Goal: Register for event/course

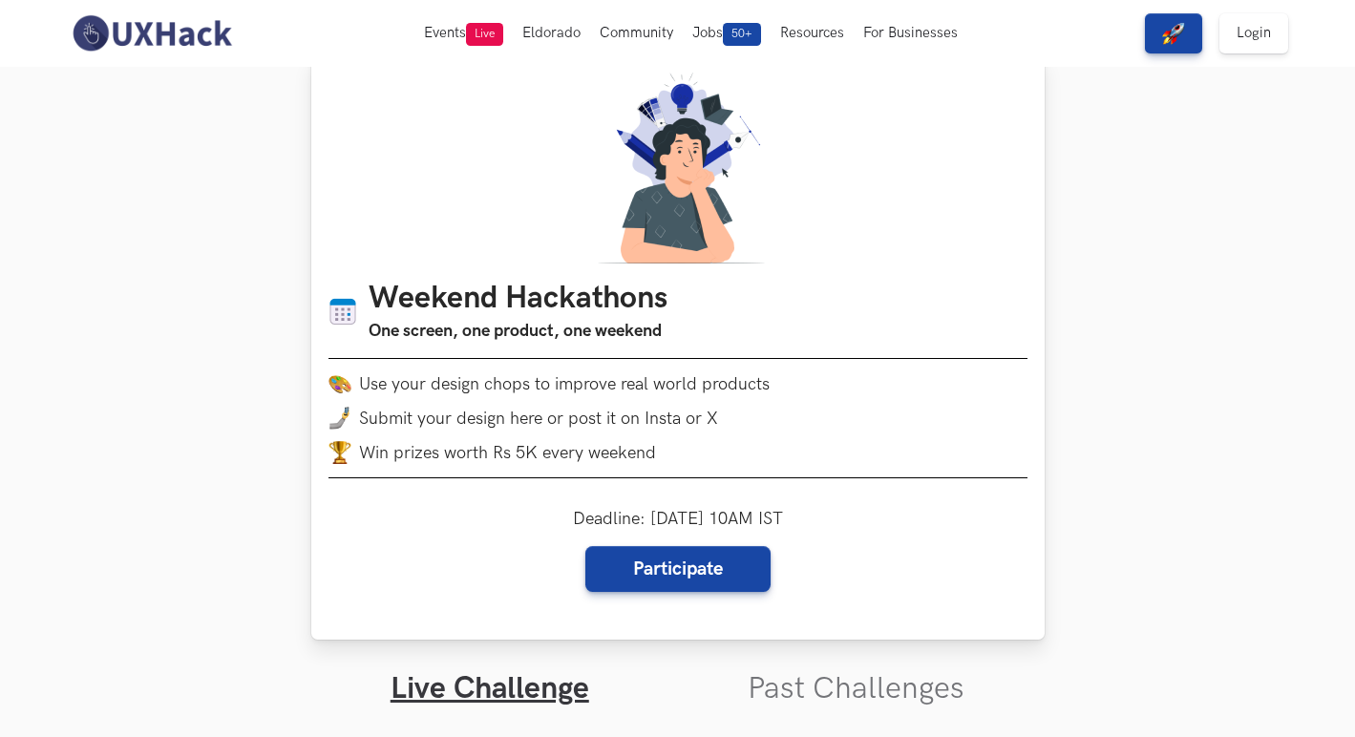
scroll to position [116, 0]
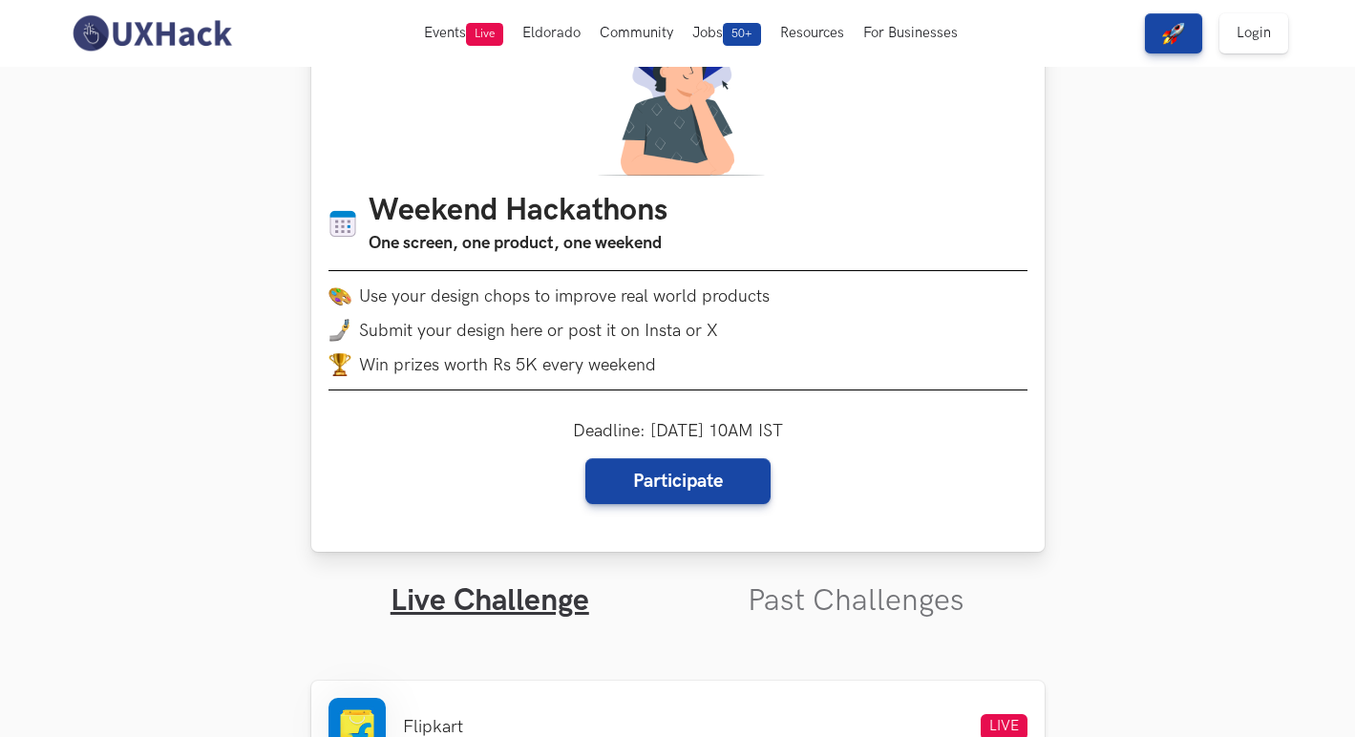
click at [714, 433] on div "Deadline: [DATE] 10AM IST Participate" at bounding box center [678, 462] width 210 height 83
click at [759, 428] on div "Deadline: [DATE] 10AM IST Participate" at bounding box center [678, 462] width 210 height 83
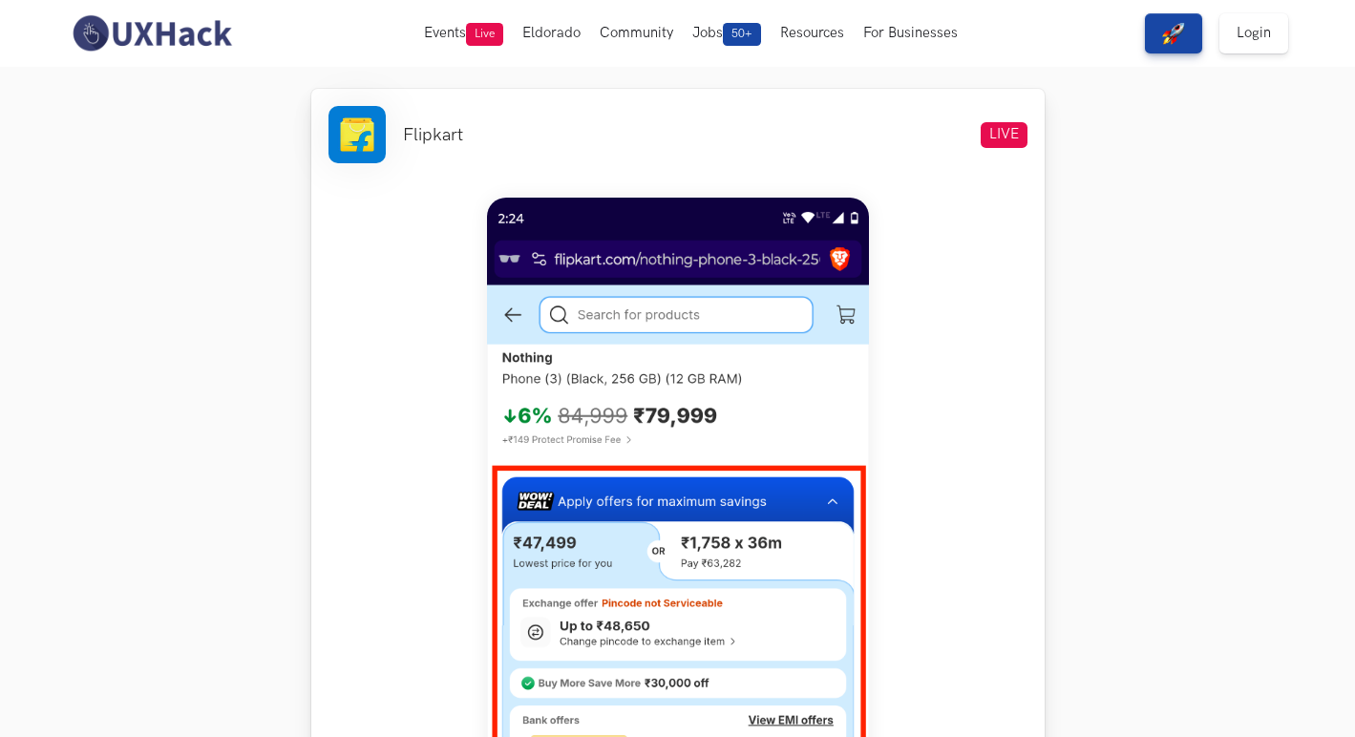
scroll to position [475, 0]
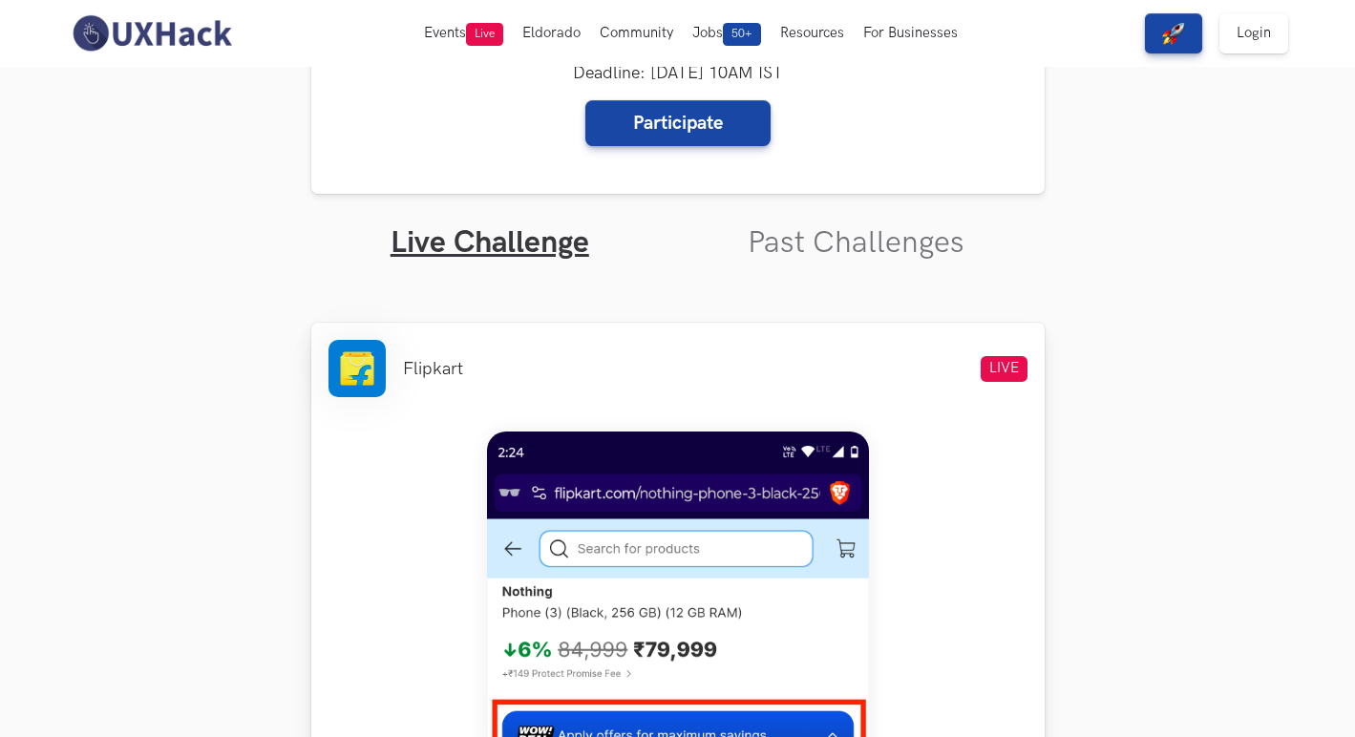
click at [422, 374] on li "Flipkart" at bounding box center [433, 369] width 60 height 20
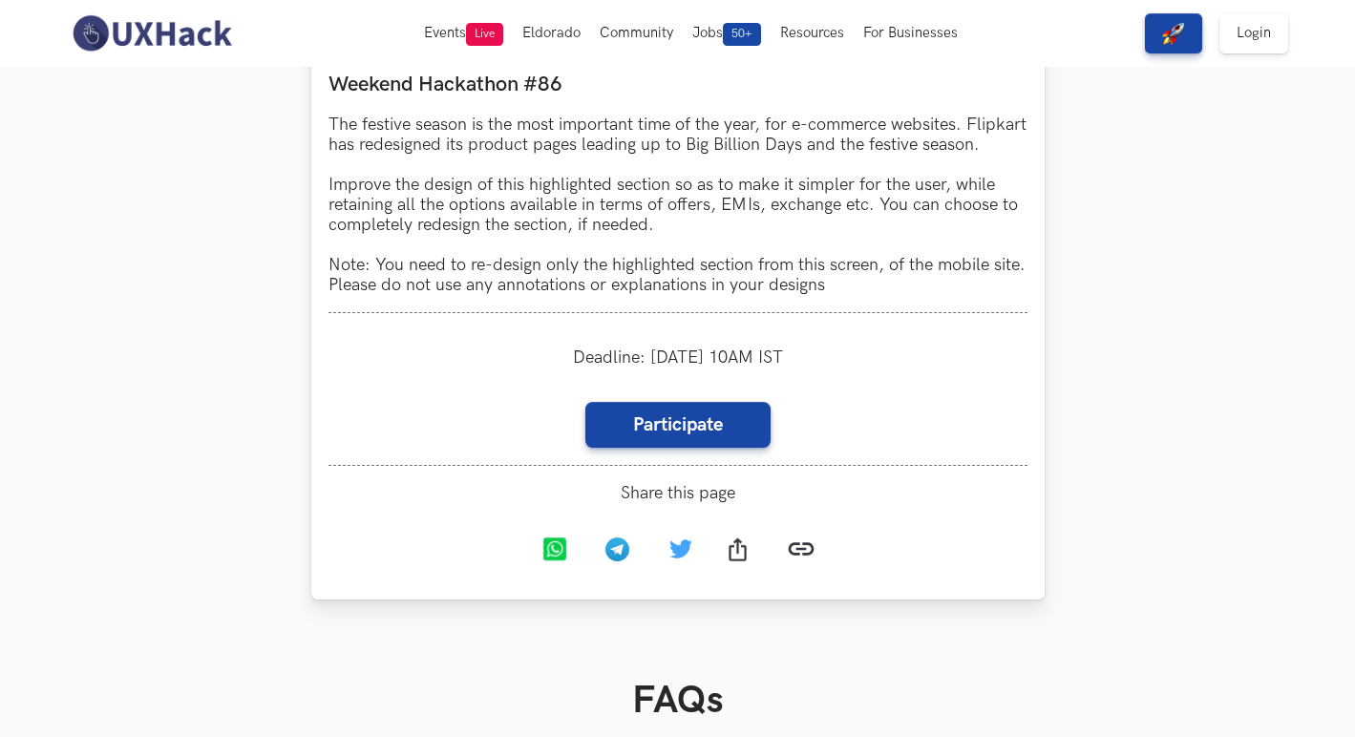
scroll to position [1489, 0]
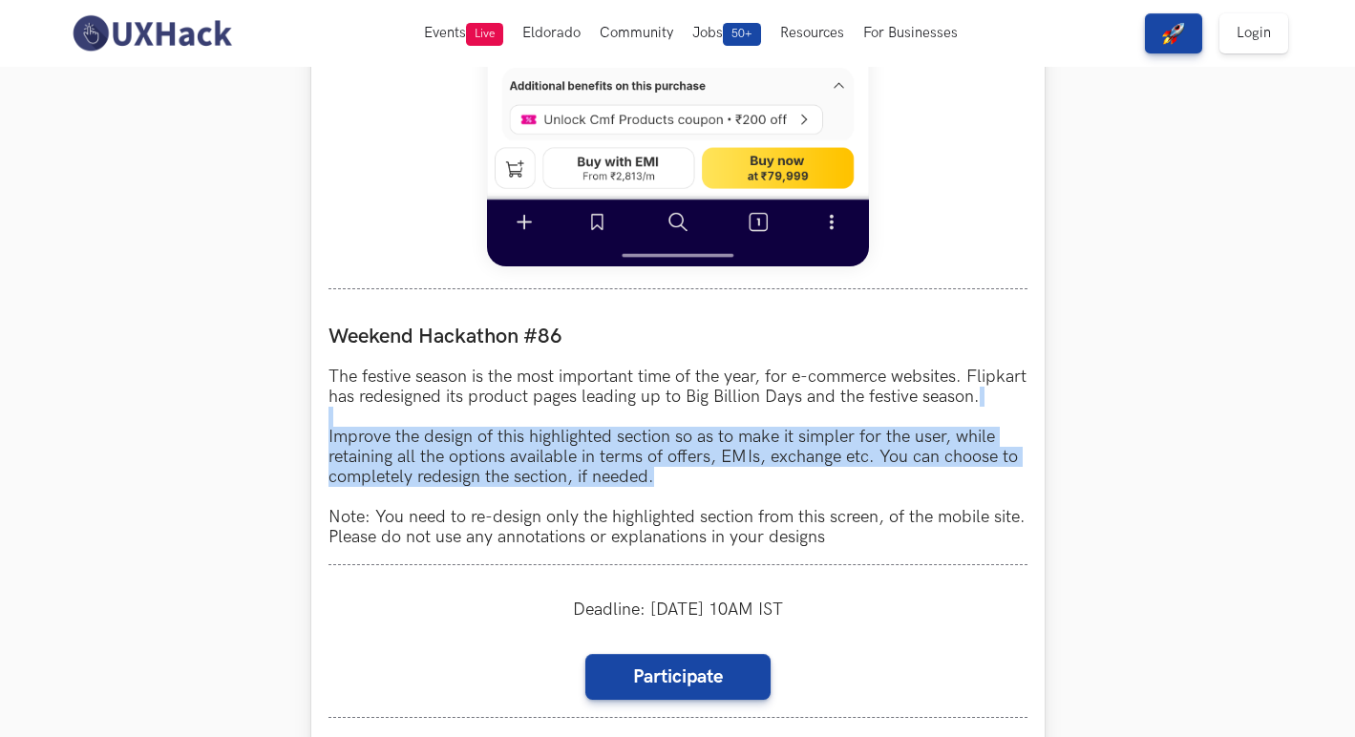
drag, startPoint x: 657, startPoint y: 501, endPoint x: 358, endPoint y: 437, distance: 305.6
click at [341, 443] on p "The festive season is the most important time of the year, for e-commerce websi…" at bounding box center [677, 457] width 699 height 180
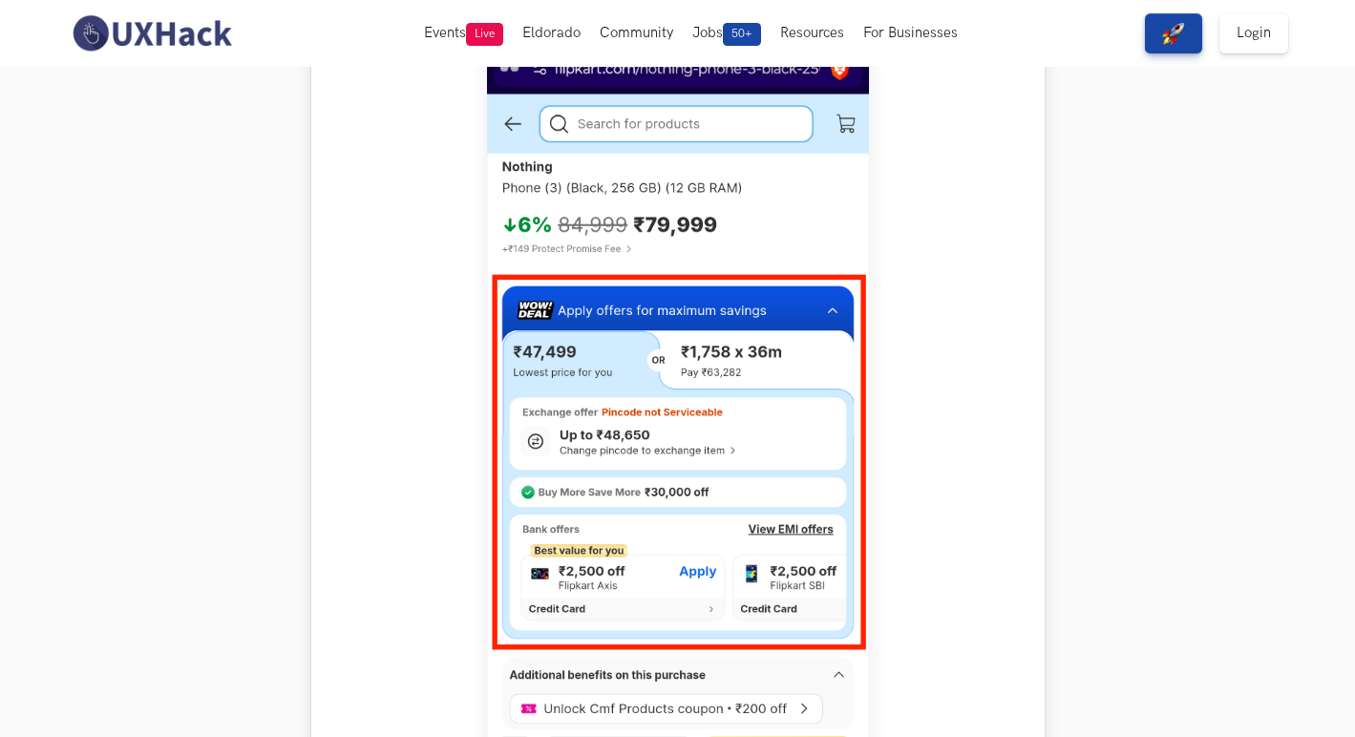
scroll to position [918, 0]
